Goal: Task Accomplishment & Management: Manage account settings

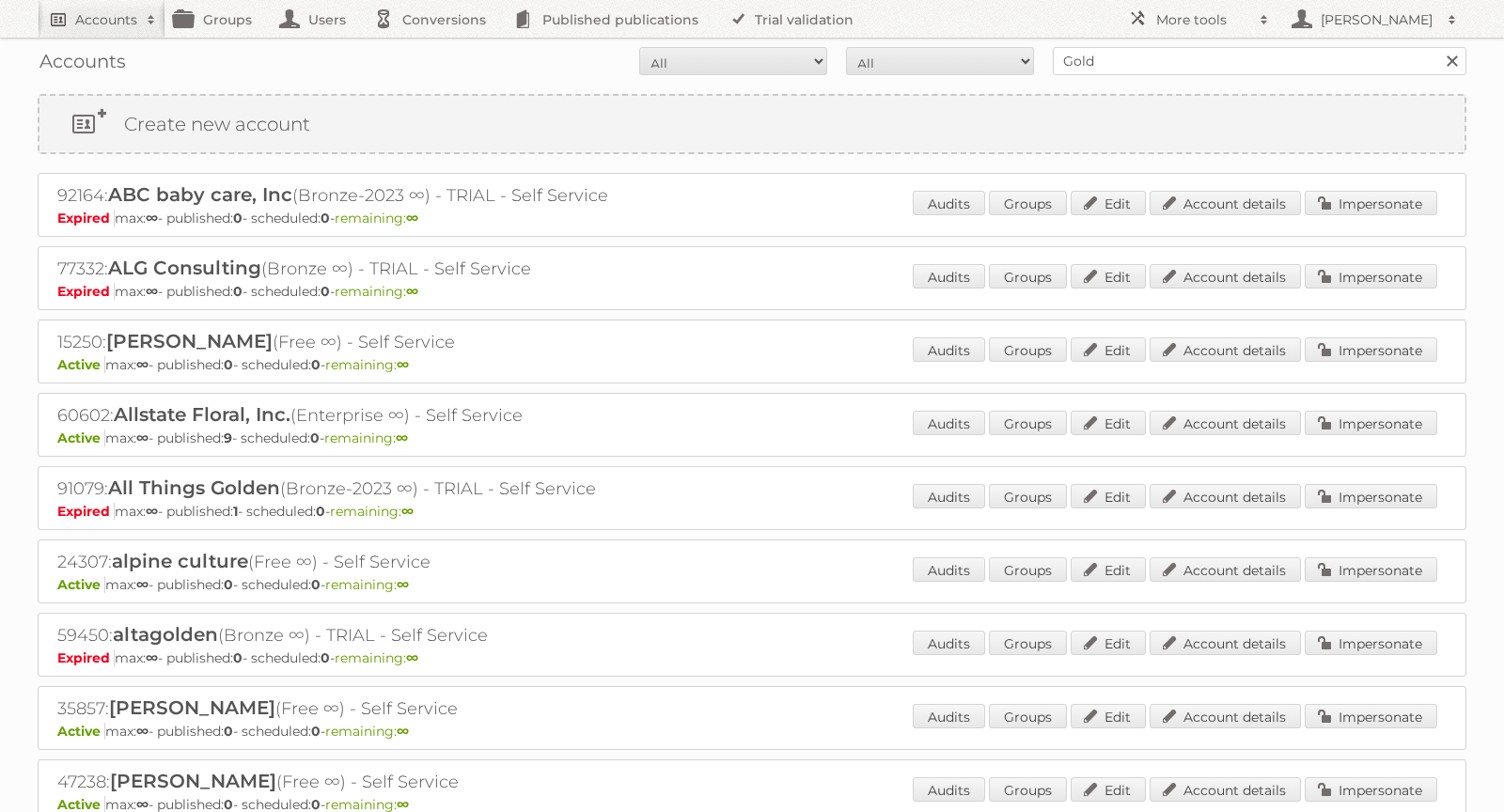
click at [101, 21] on h2 "Accounts" at bounding box center [106, 19] width 62 height 18
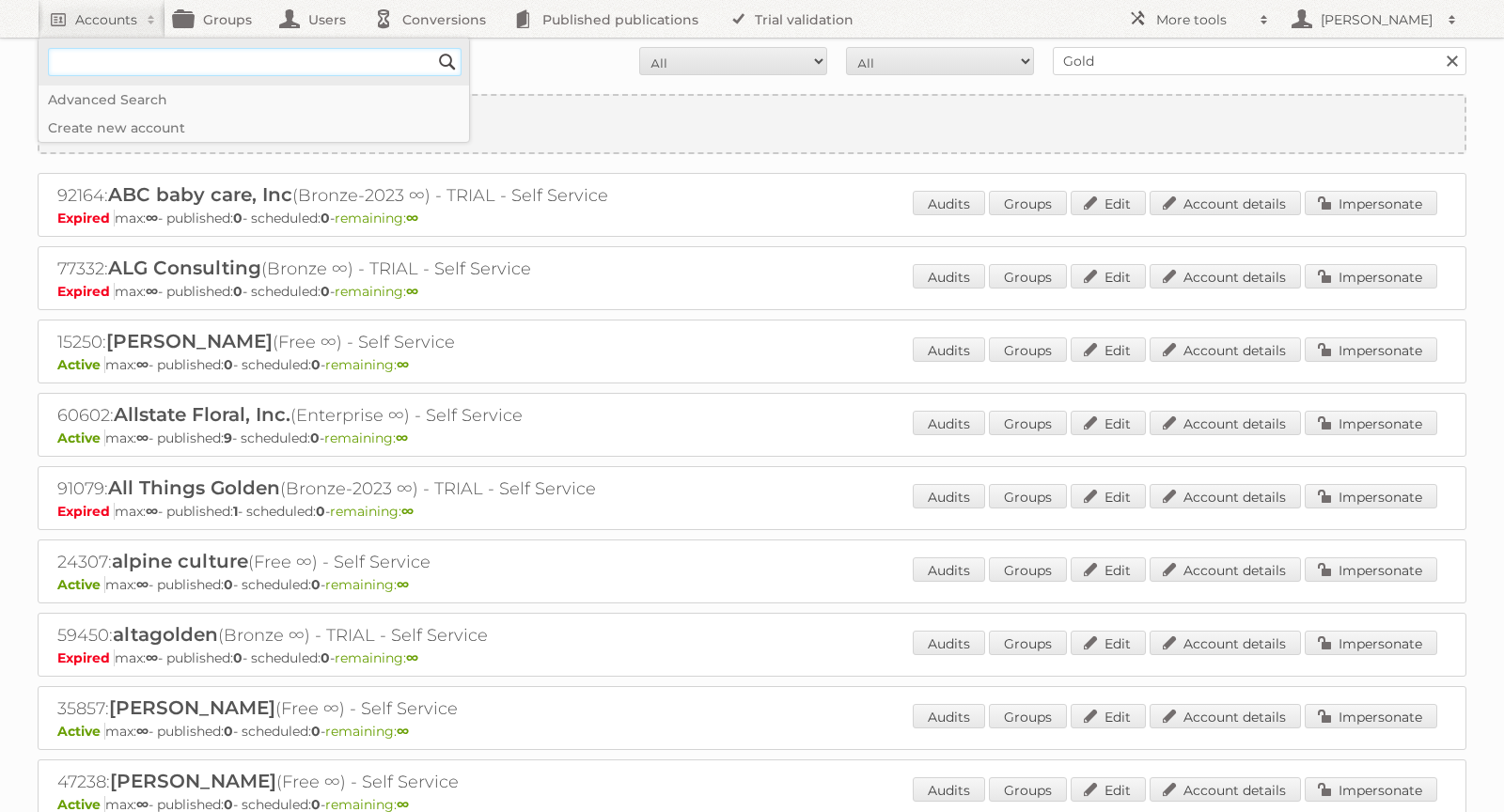
paste input"] "[PERSON_NAME][EMAIL_ADDRESS][PERSON_NAME][DOMAIN_NAME]"
type input"] "Mohamed.Sabra@alfuttaim.com"
click at [440, 60] on input "Search" at bounding box center [447, 62] width 28 height 28
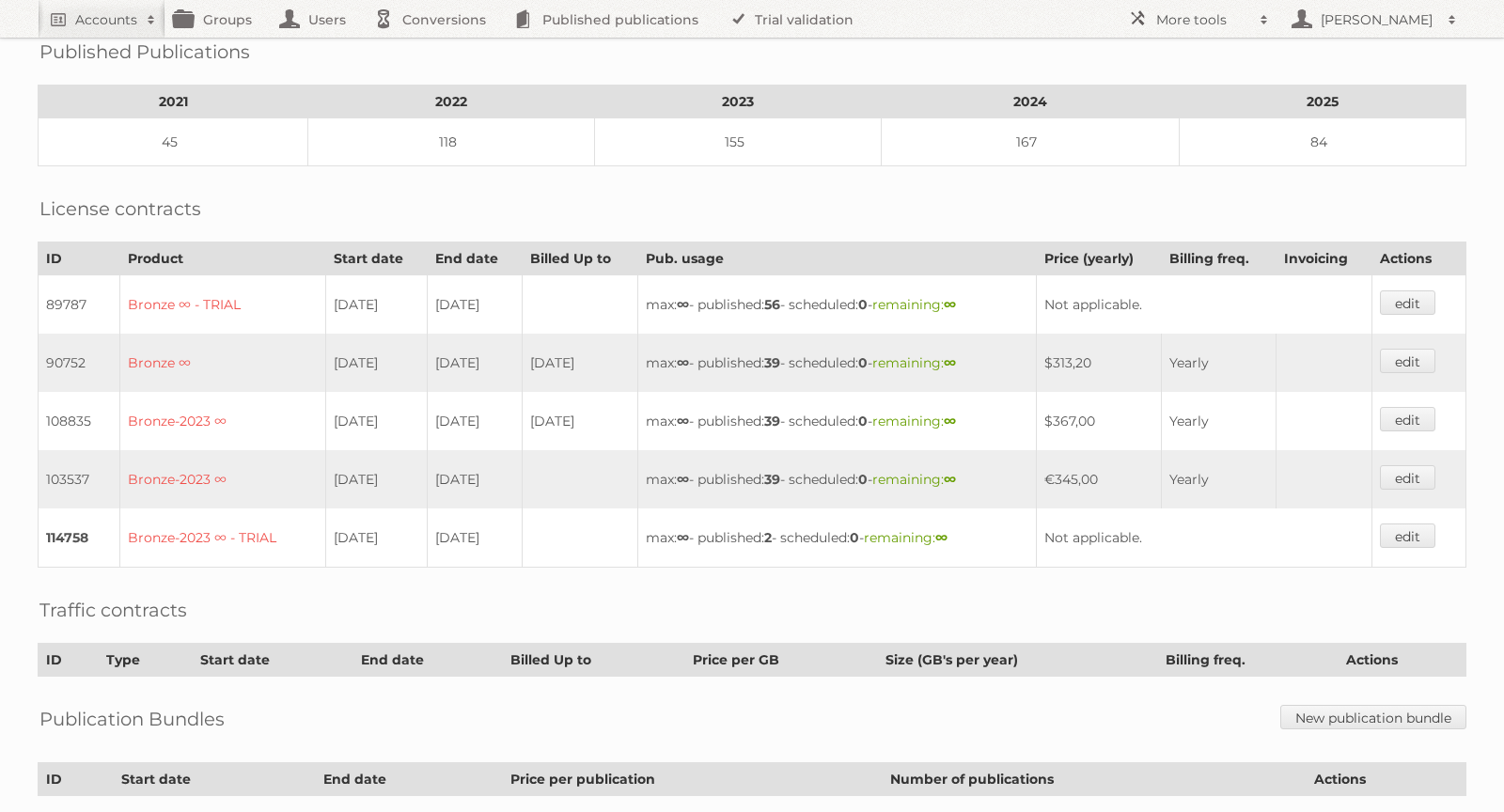
scroll to position [298, 0]
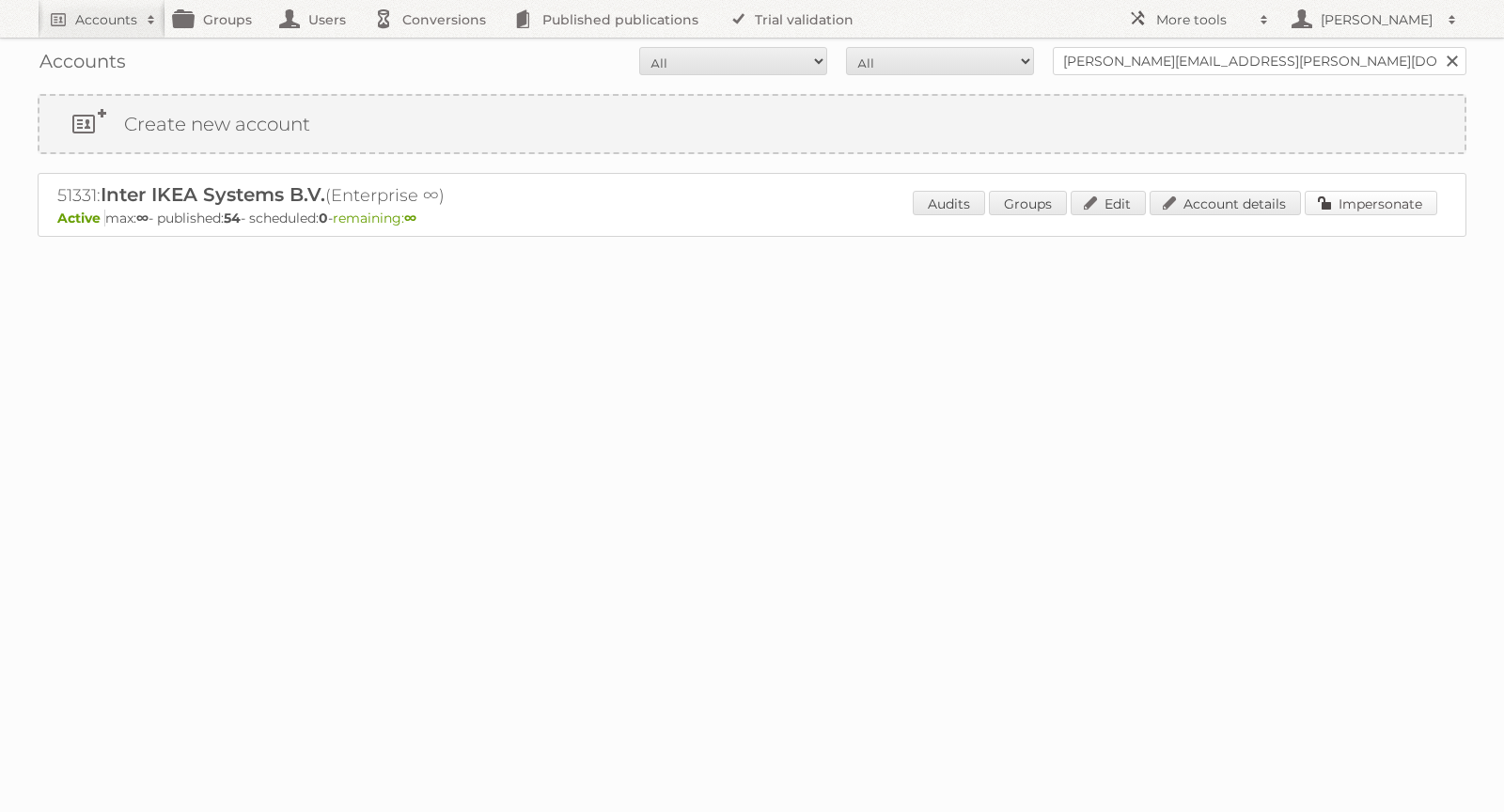
click at [1392, 209] on link "Impersonate" at bounding box center [1371, 203] width 132 height 24
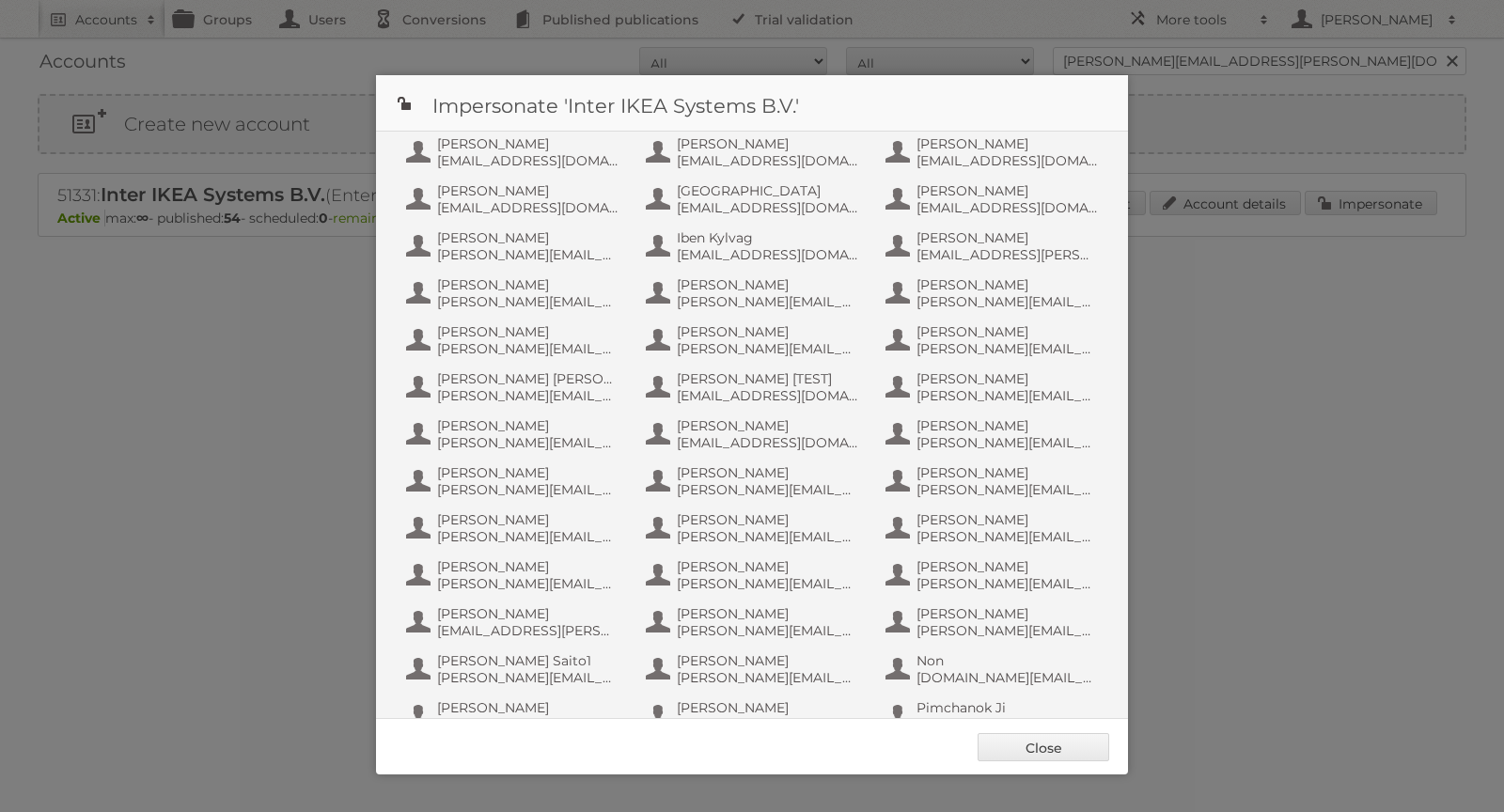
scroll to position [888, 0]
click at [749, 623] on span "mohamed.sabra@alfuttaim.com" at bounding box center [768, 631] width 183 height 17
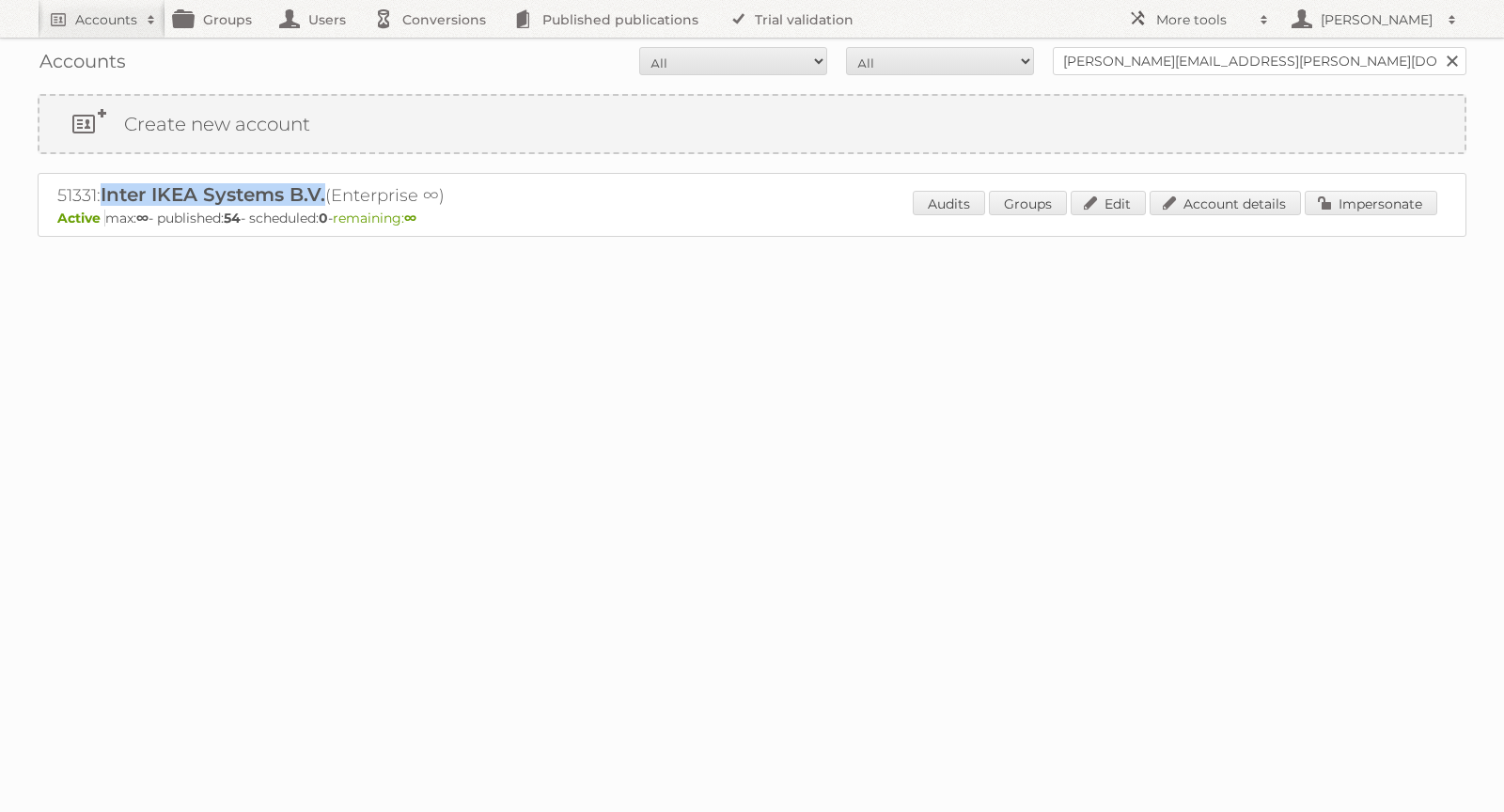
drag, startPoint x: 332, startPoint y: 196, endPoint x: 107, endPoint y: 190, distance: 225.1
click at [106, 190] on h2 "51331: Inter IKEA Systems B.V. (Enterprise ∞)" at bounding box center [385, 195] width 658 height 24
copy span "Inter IKEA Systems B.V."
click at [1225, 203] on link "Account details" at bounding box center [1225, 203] width 152 height 24
